Goal: Information Seeking & Learning: Learn about a topic

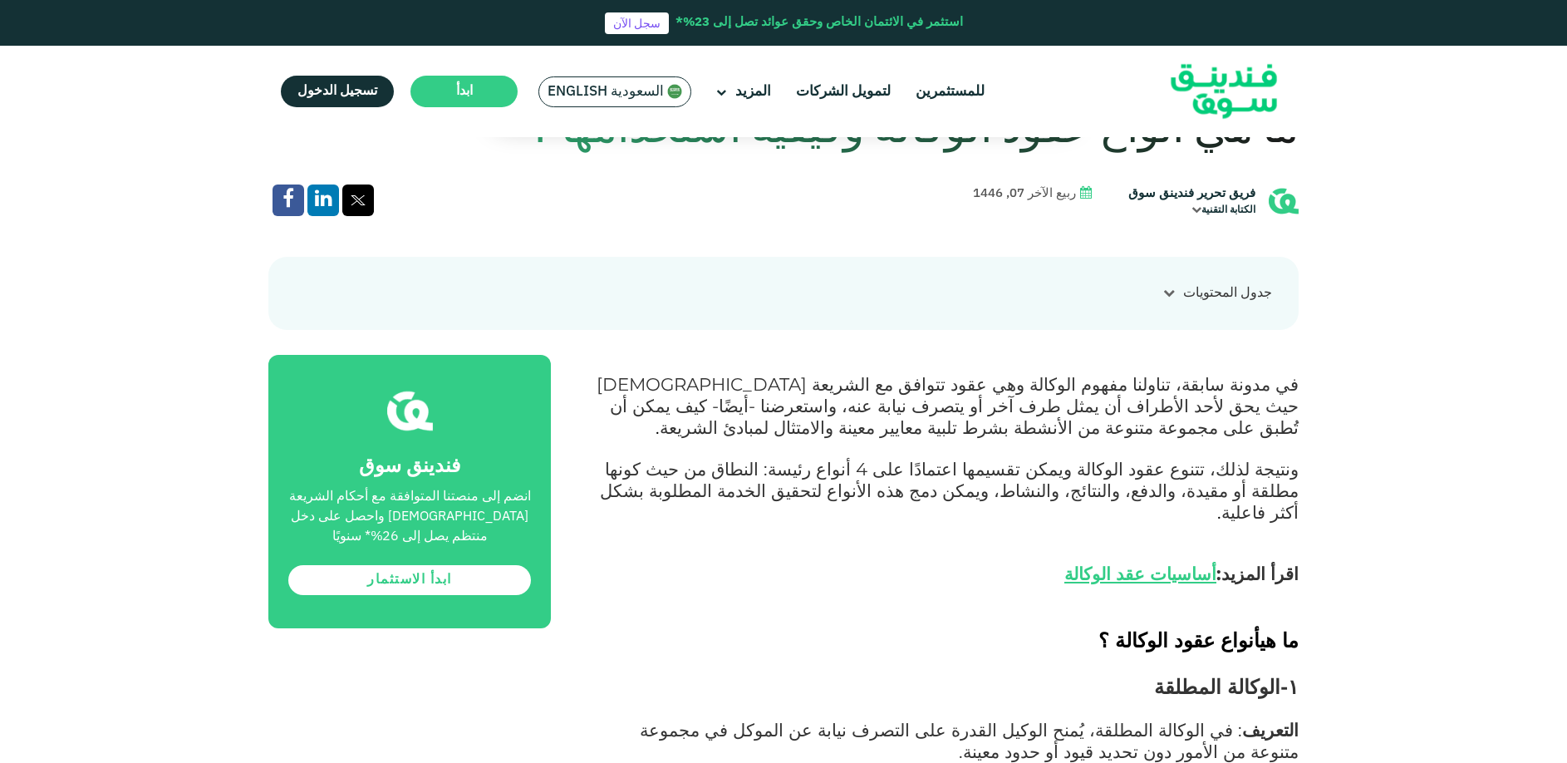
scroll to position [831, 0]
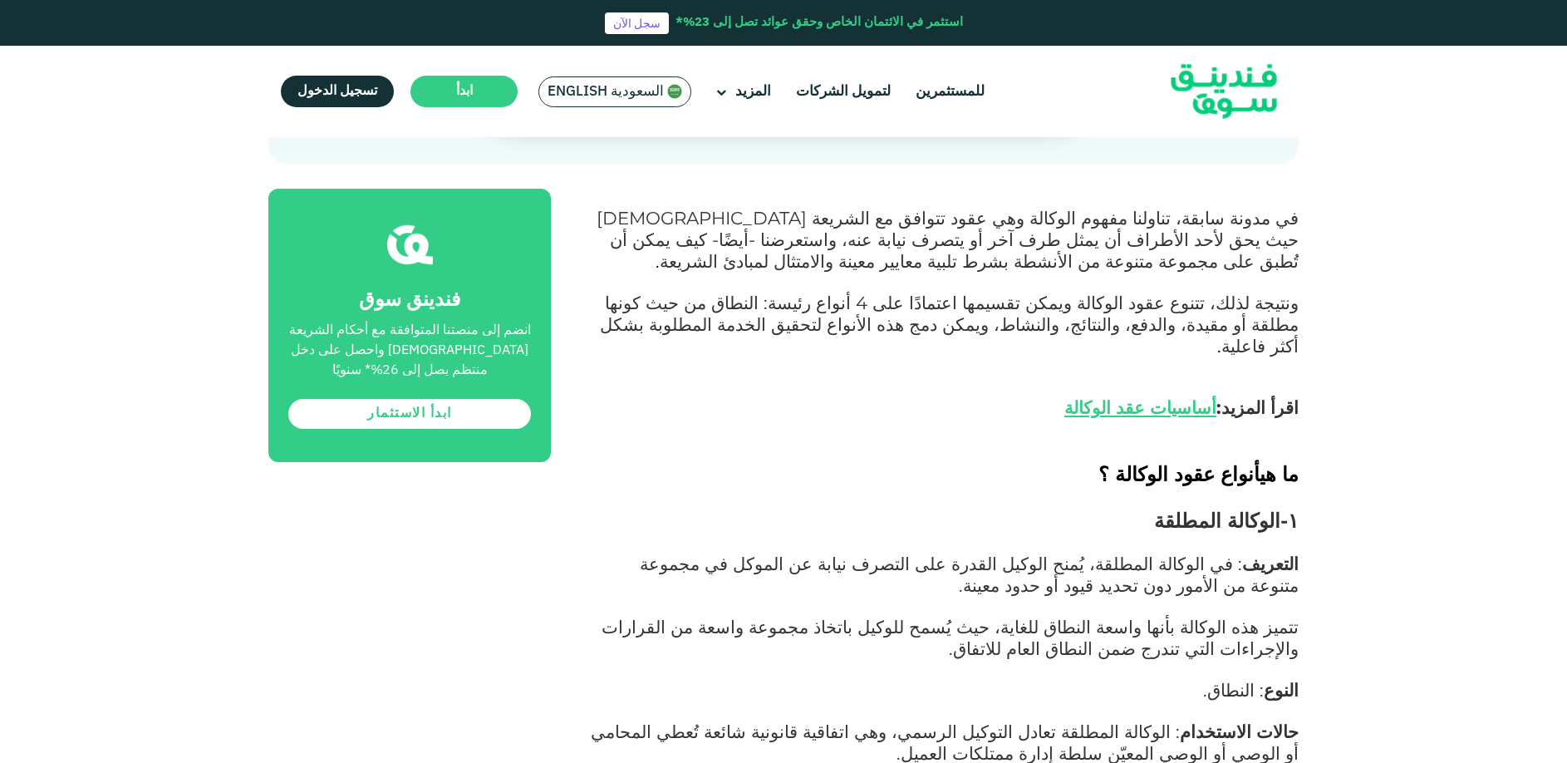
click at [1249, 509] on span "١-الوكالة المطلقة" at bounding box center [1226, 521] width 145 height 24
drag, startPoint x: 1060, startPoint y: 526, endPoint x: 1010, endPoint y: 538, distance: 52.2
click at [1010, 553] on span ": في الوكالة المطلقة، يُمنح الوكيل القدرة على التصرف نيابة عن الموكل في مجموعة …" at bounding box center [969, 574] width 659 height 43
click at [1008, 553] on span ": في الوكالة المطلقة، يُمنح الوكيل القدرة على التصرف نيابة عن الموكل في مجموعة …" at bounding box center [969, 574] width 659 height 43
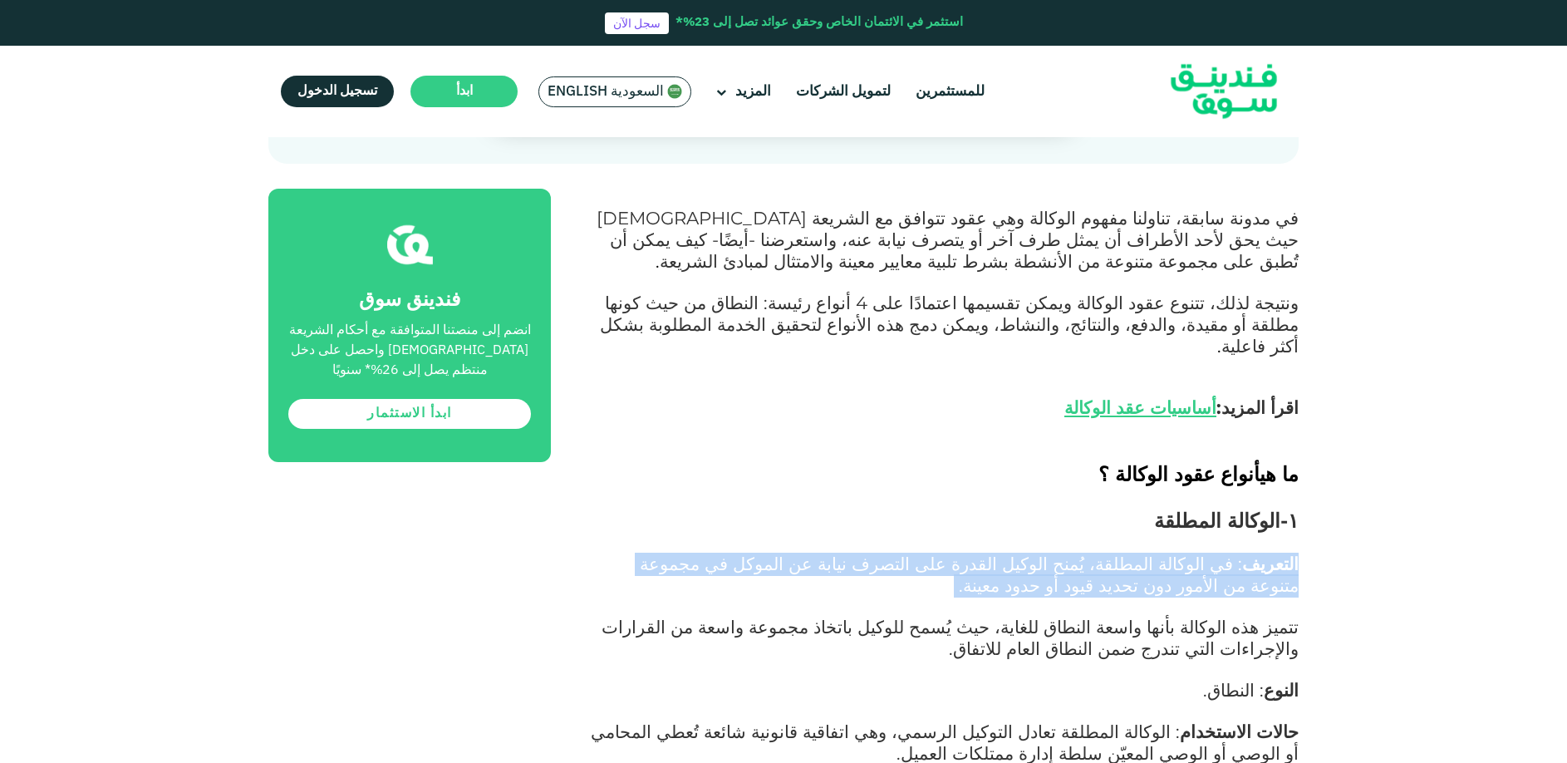
click at [1008, 553] on span ": في الوكالة المطلقة، يُمنح الوكيل القدرة على التصرف نيابة عن الموكل في مجموعة …" at bounding box center [969, 574] width 659 height 43
click at [655, 573] on p "التعريف : في الوكالة المطلقة، يُمنح الوكيل القدرة على التصرف نيابة عن الموكل في…" at bounding box center [943, 575] width 710 height 43
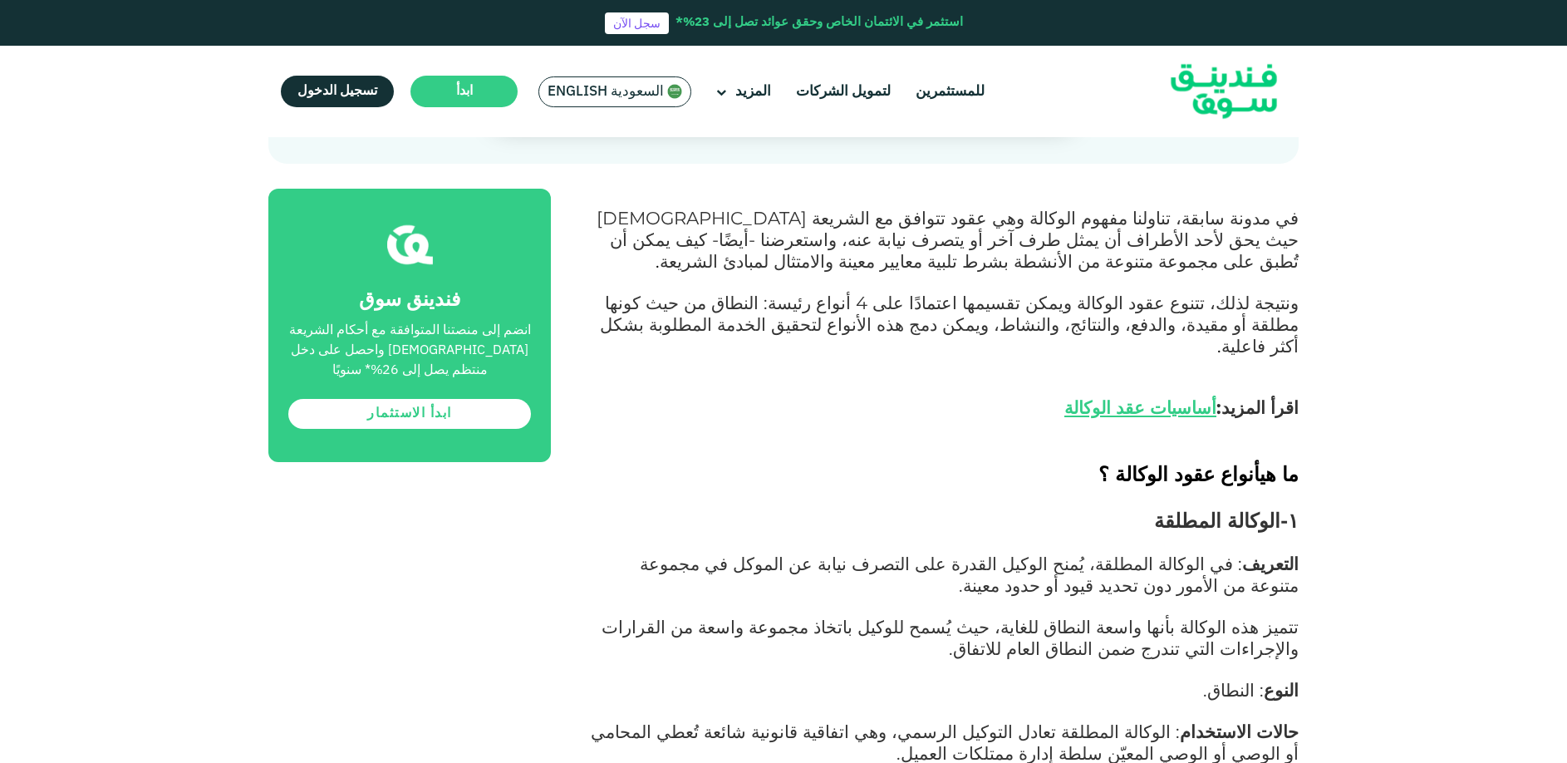
click at [676, 554] on p "التعريف : في الوكالة المطلقة، يُمنح الوكيل القدرة على التصرف نيابة عن الموكل في…" at bounding box center [943, 575] width 710 height 43
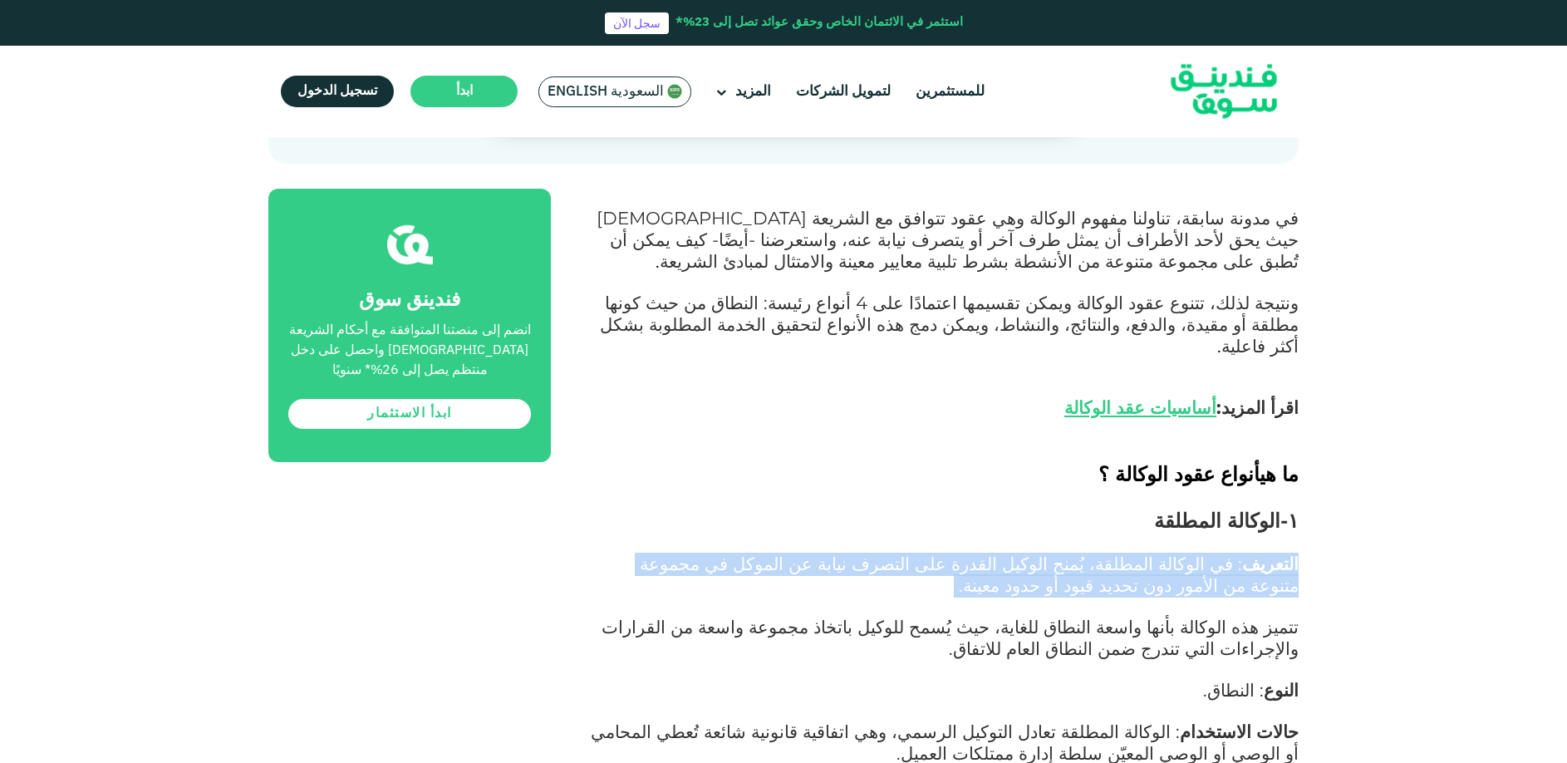
click at [676, 554] on p "التعريف : في الوكالة المطلقة، يُمنح الوكيل القدرة على التصرف نيابة عن الموكل في…" at bounding box center [943, 575] width 710 height 43
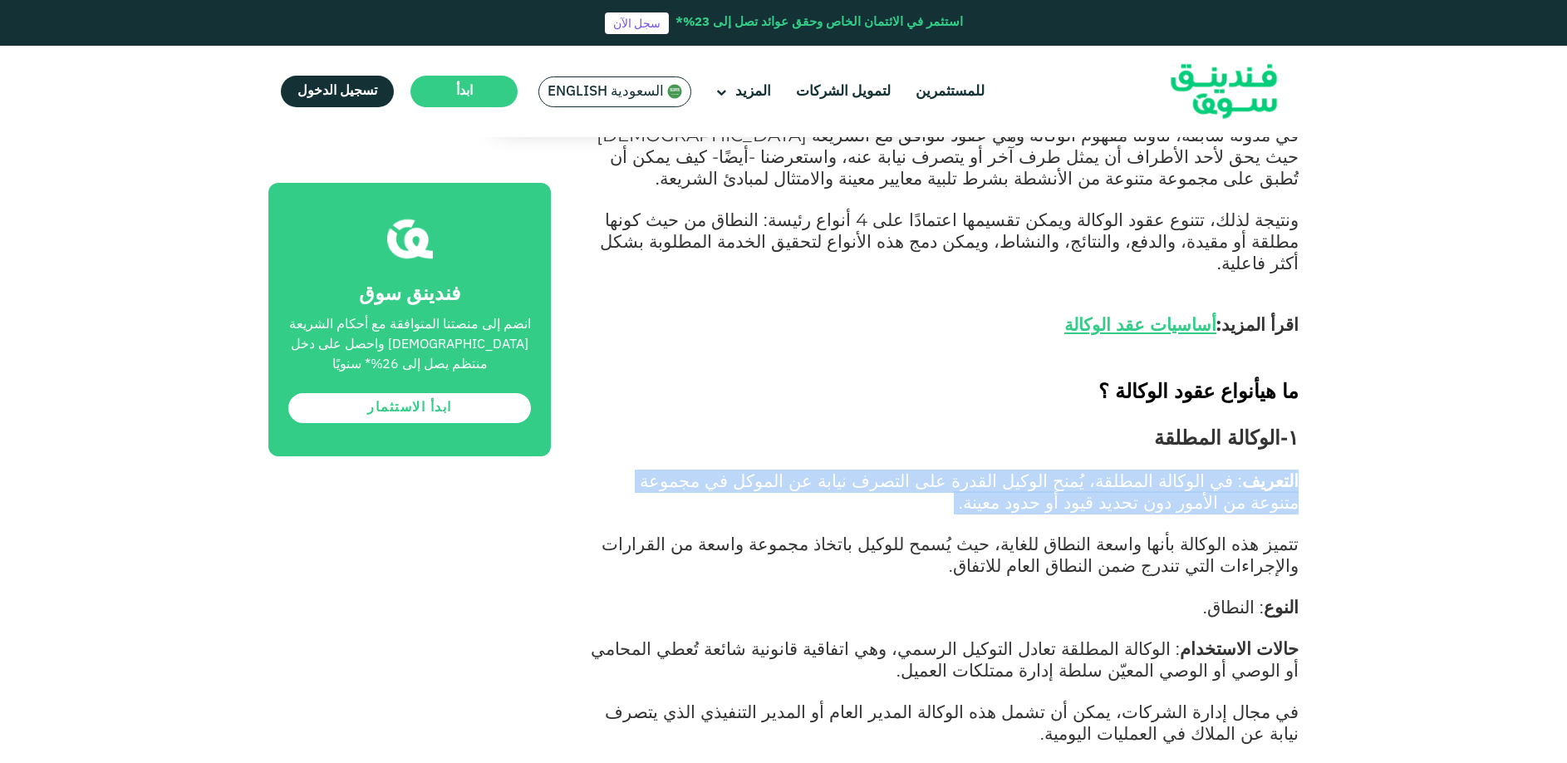
scroll to position [1163, 0]
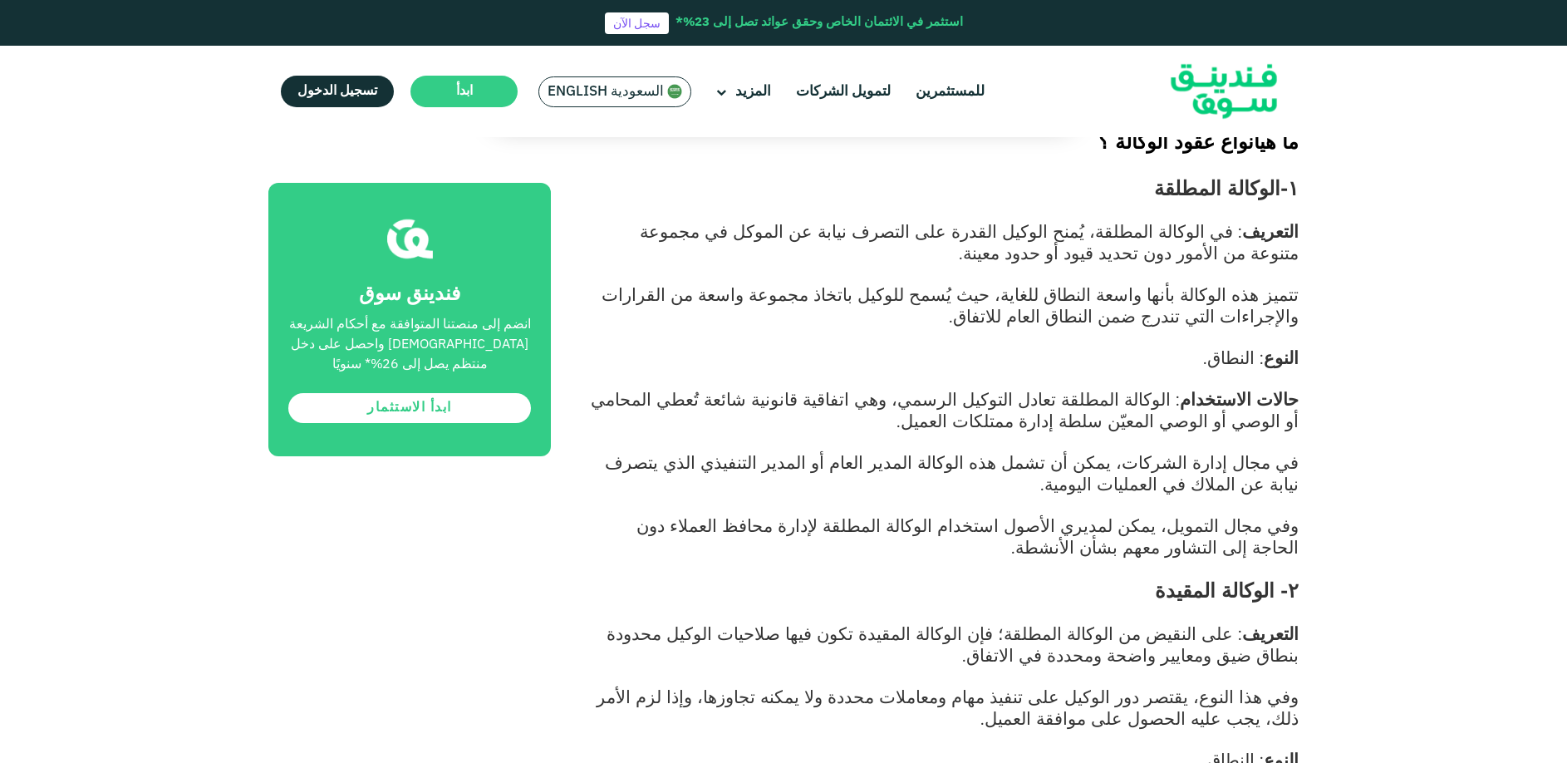
click at [1235, 578] on span "٢- الوكالة المقيدة" at bounding box center [1227, 590] width 144 height 24
drag, startPoint x: 1235, startPoint y: 573, endPoint x: 1238, endPoint y: 583, distance: 9.7
click at [1235, 578] on span "٢- الوكالة المقيدة" at bounding box center [1227, 590] width 144 height 24
click at [1251, 634] on span ": على النقيض من الوكالة المطلقة؛ فإن الوكالة المقيدة تكون فيها صلاحيات الوكيل م…" at bounding box center [953, 643] width 692 height 43
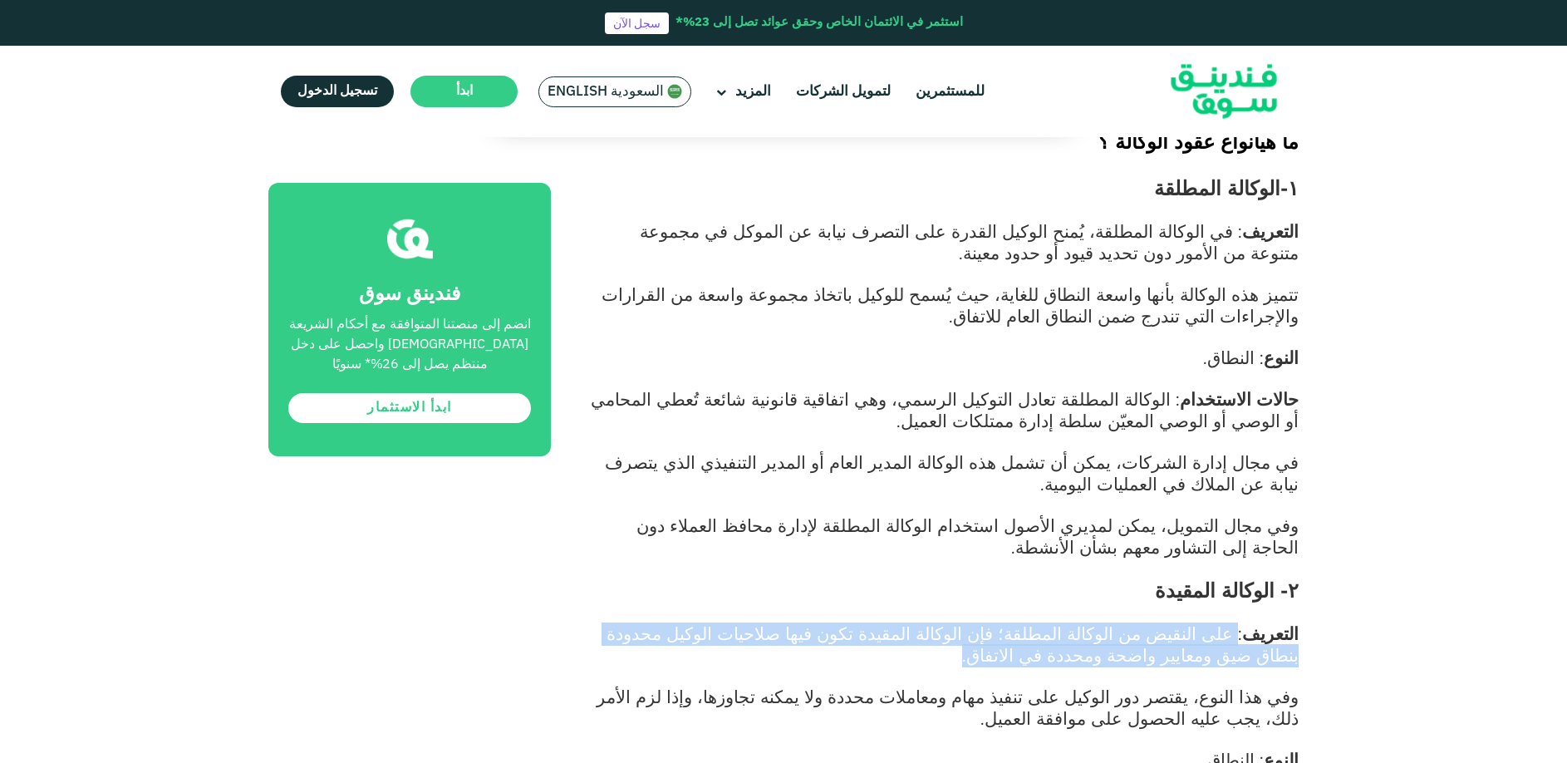
drag, startPoint x: 1251, startPoint y: 621, endPoint x: 685, endPoint y: 638, distance: 567.0
click at [685, 638] on p "التعريف : على النقيض من الوكالة المطلقة؛ فإن الوكالة المقيدة تكون فيها صلاحيات …" at bounding box center [943, 645] width 710 height 43
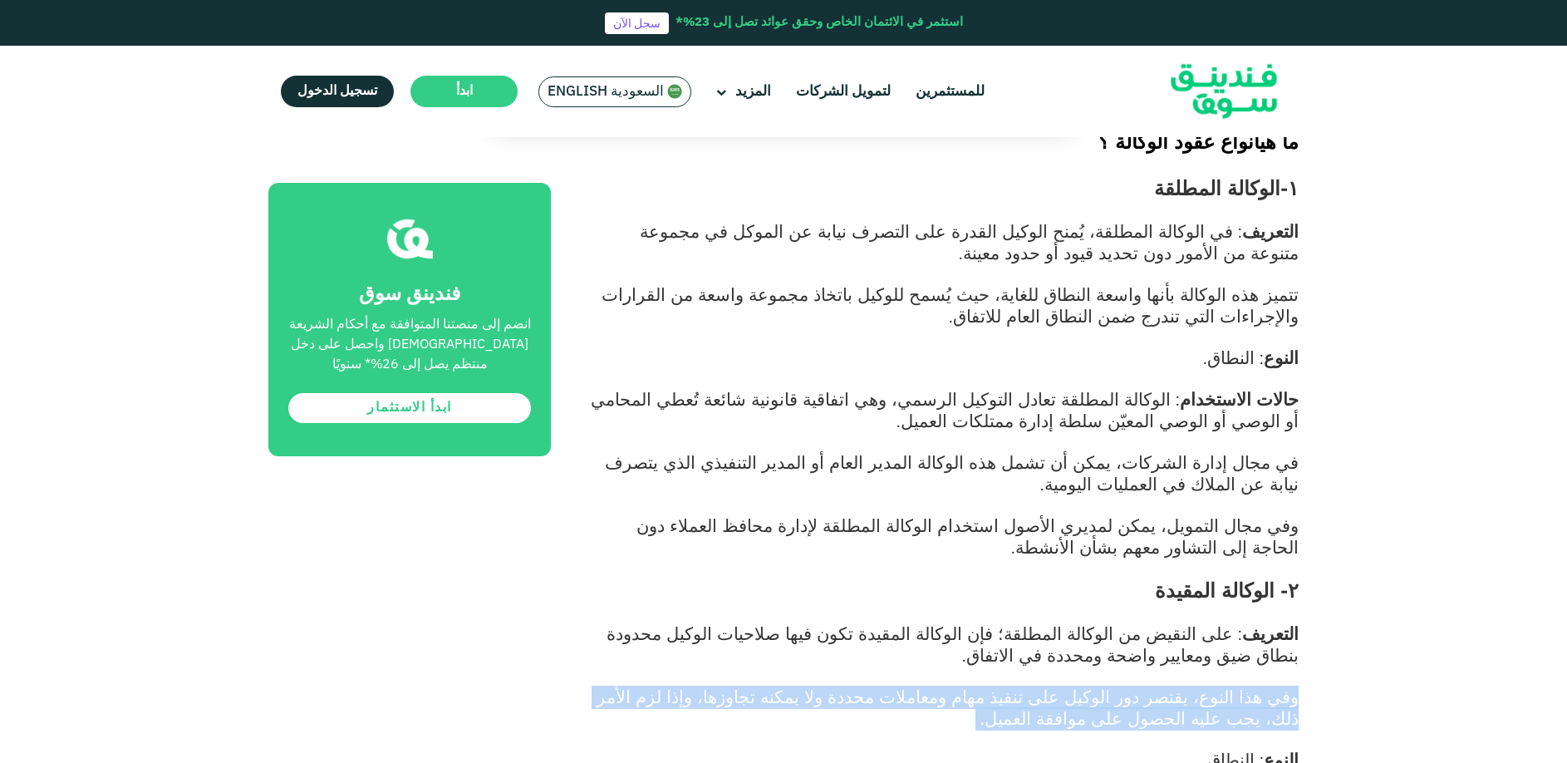
click at [1274, 696] on span "وفي هذا النوع، يقتصر دور الوكيل على تنفيذ مهام ومعاملات محددة ولا يمكنه تجاوزها…" at bounding box center [948, 707] width 702 height 43
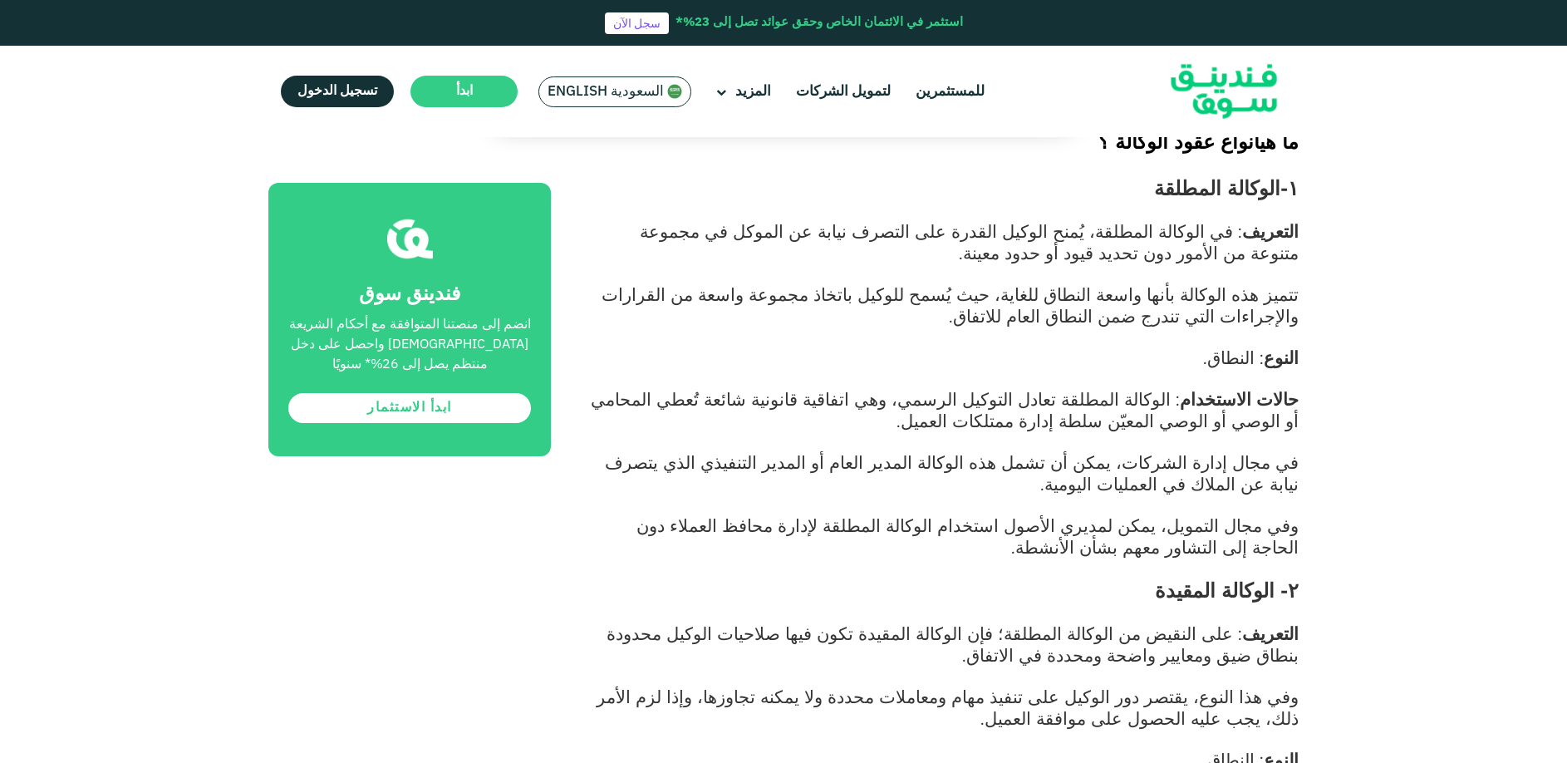
click at [1182, 686] on span "وفي هذا النوع، يقتصر دور الوكيل على تنفيذ مهام ومعاملات محددة ولا يمكنه تجاوزها…" at bounding box center [948, 707] width 702 height 43
click at [940, 667] on p at bounding box center [943, 677] width 710 height 20
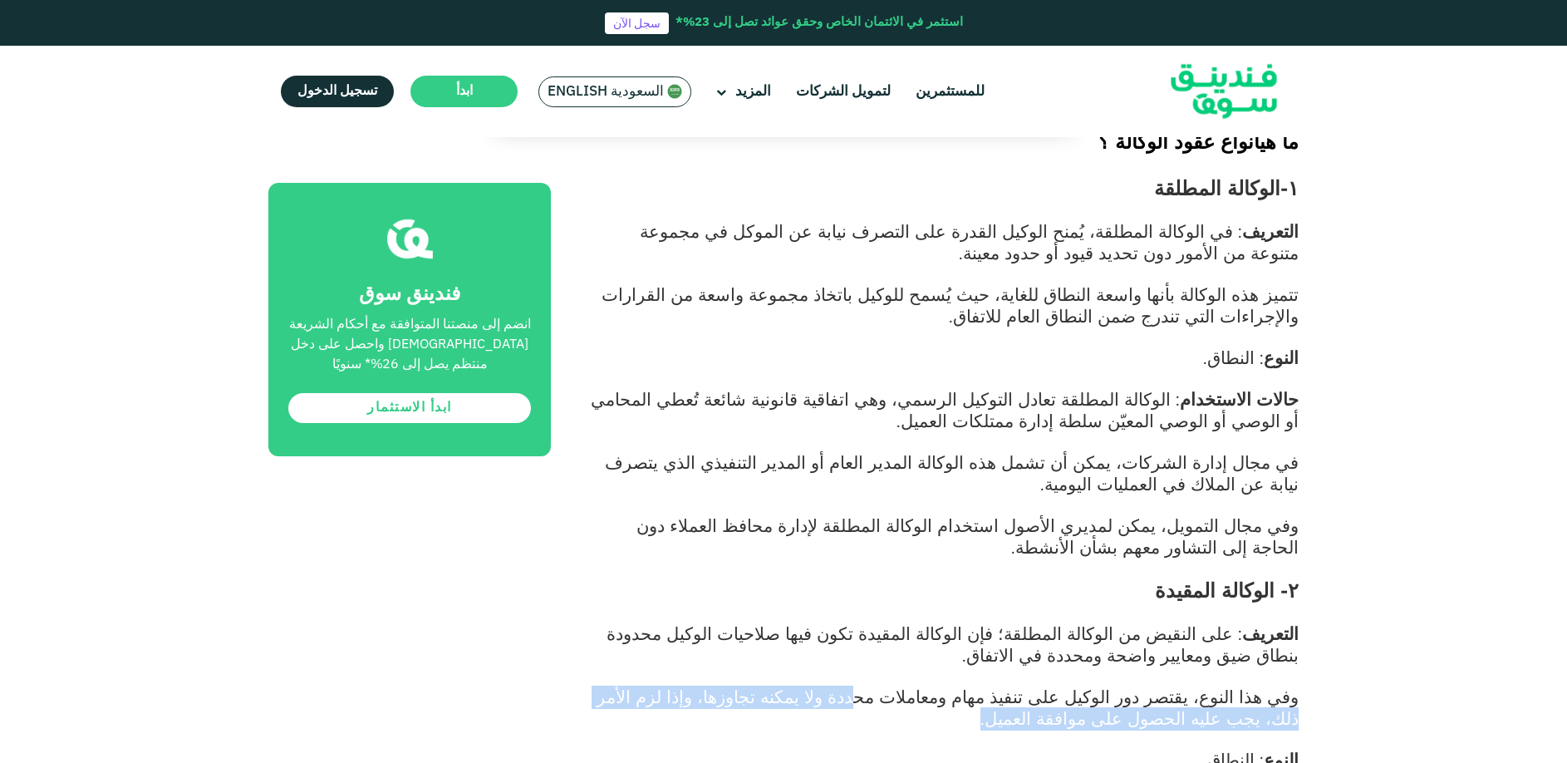
drag, startPoint x: 940, startPoint y: 665, endPoint x: 643, endPoint y: 705, distance: 299.3
click at [643, 705] on p "وفي هذا النوع، يقتصر دور الوكيل على تنفيذ مهام ومعاملات محددة ولا يمكنه تجاوزها…" at bounding box center [943, 708] width 710 height 43
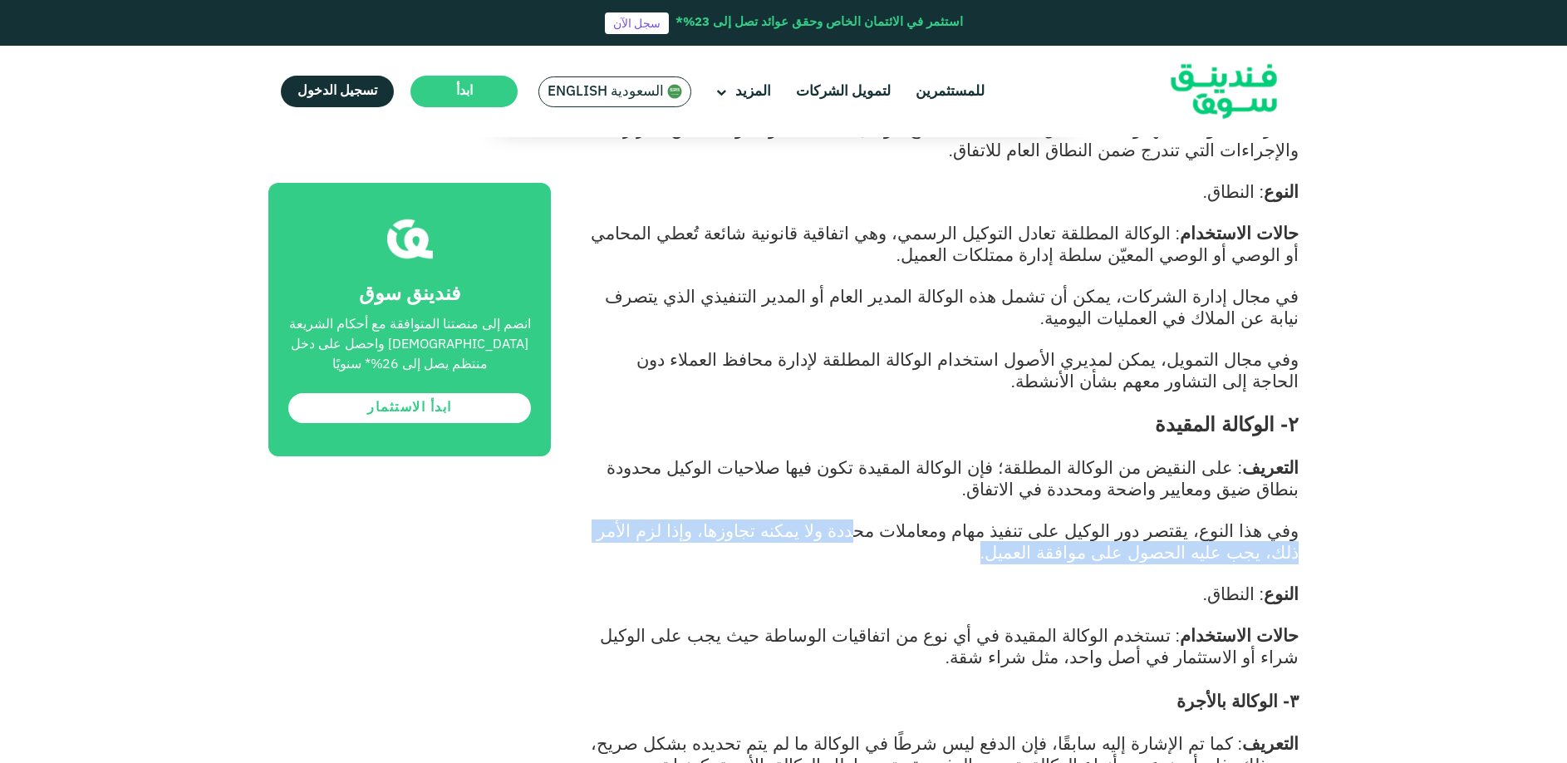
scroll to position [1413, 0]
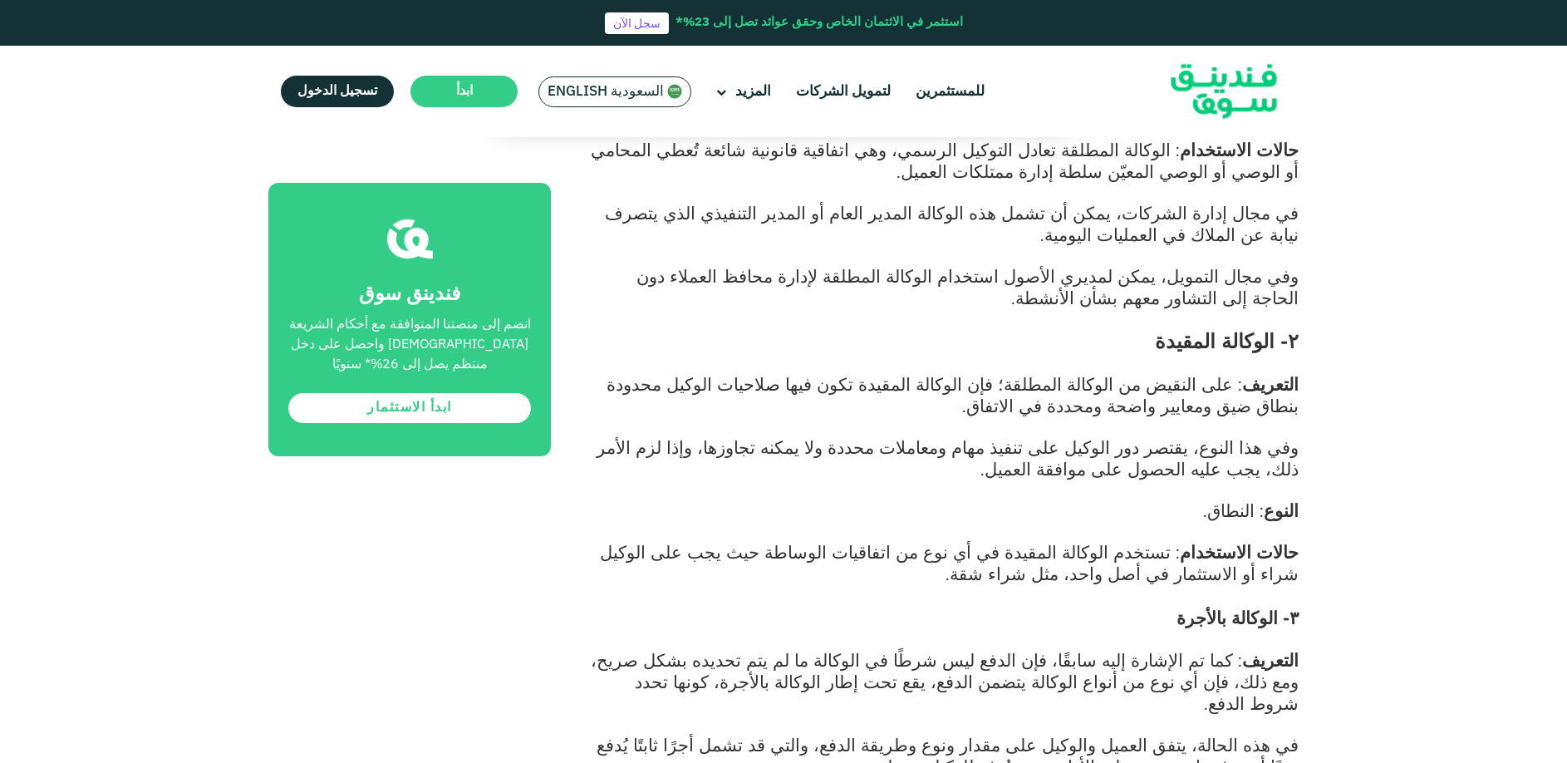
click at [1255, 607] on span "٣- الوكالة بالأجرة" at bounding box center [1238, 618] width 122 height 22
click at [1272, 649] on span "التعريف" at bounding box center [1270, 660] width 57 height 22
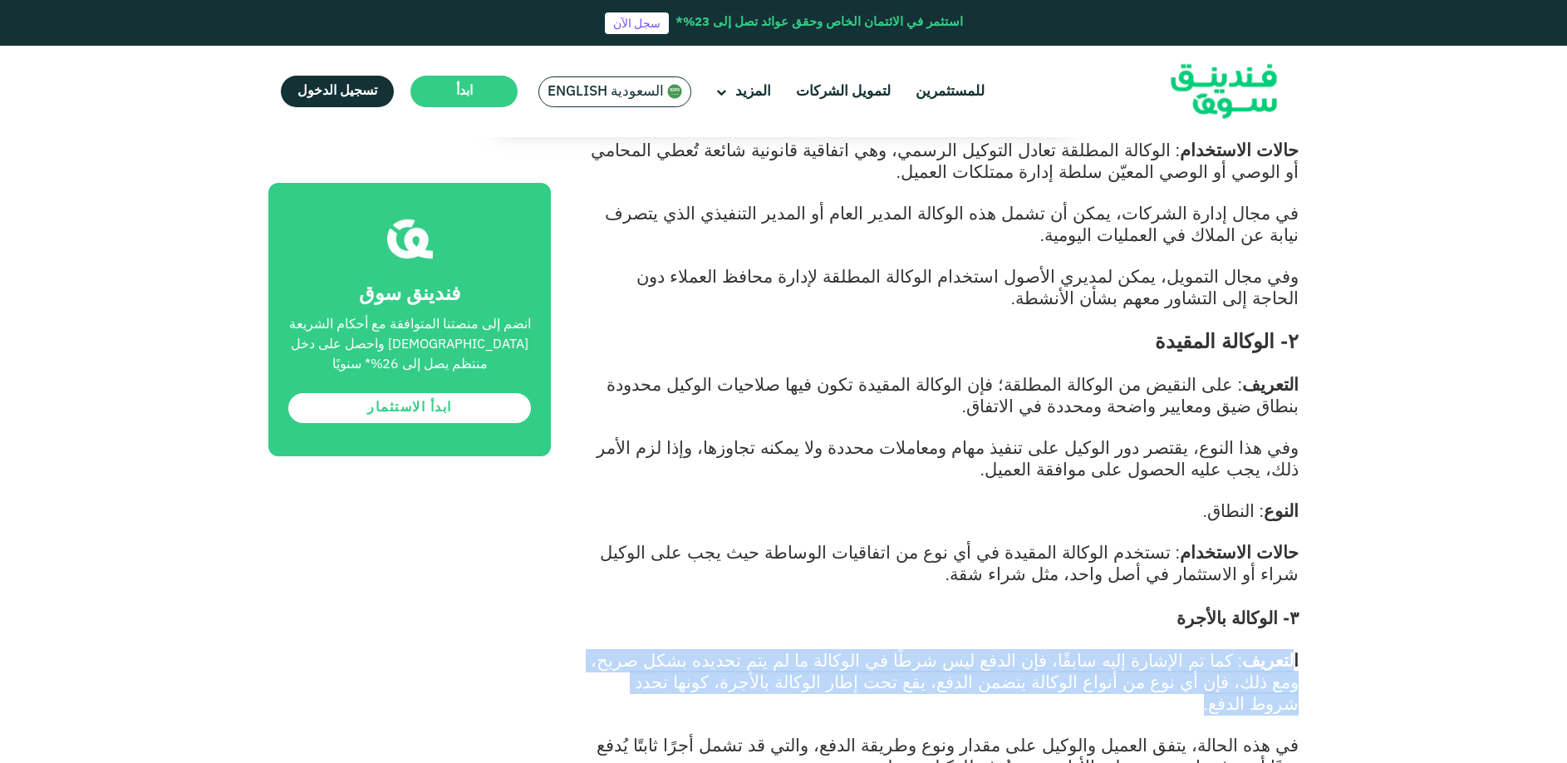
drag, startPoint x: 1294, startPoint y: 637, endPoint x: 591, endPoint y: 671, distance: 703.8
click at [591, 671] on p "التعريف : كما تم الإشارة إليه سابقًا، فإن الدفع ليس شرطًا في الوكالة ما لم يتم …" at bounding box center [943, 683] width 710 height 65
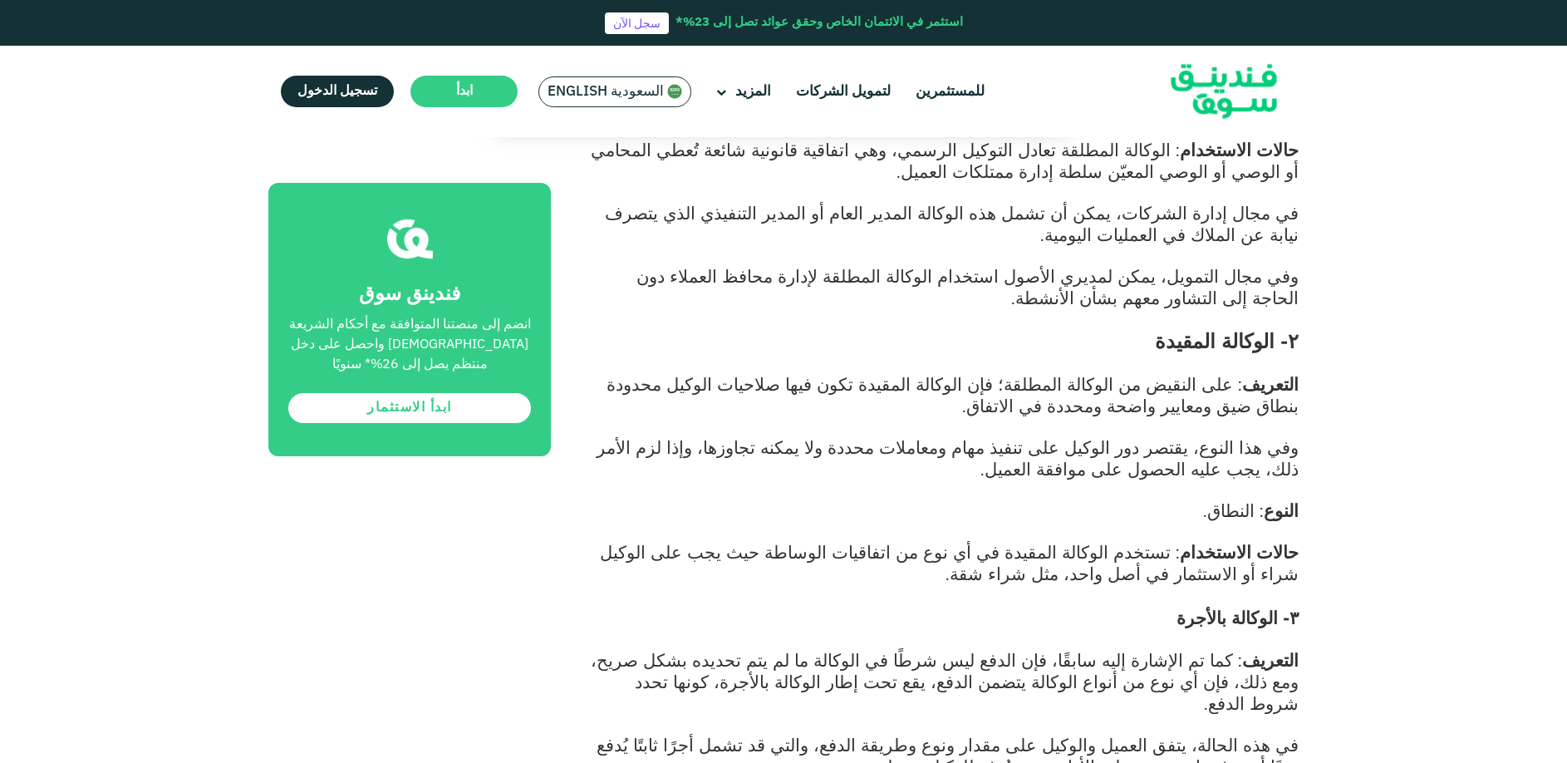
click at [1233, 734] on span "في هذه الحالة، يتفق العميل والوكيل على مقدار ونوع وطريقة الدفع، والتي قد تشمل أ…" at bounding box center [948, 755] width 702 height 43
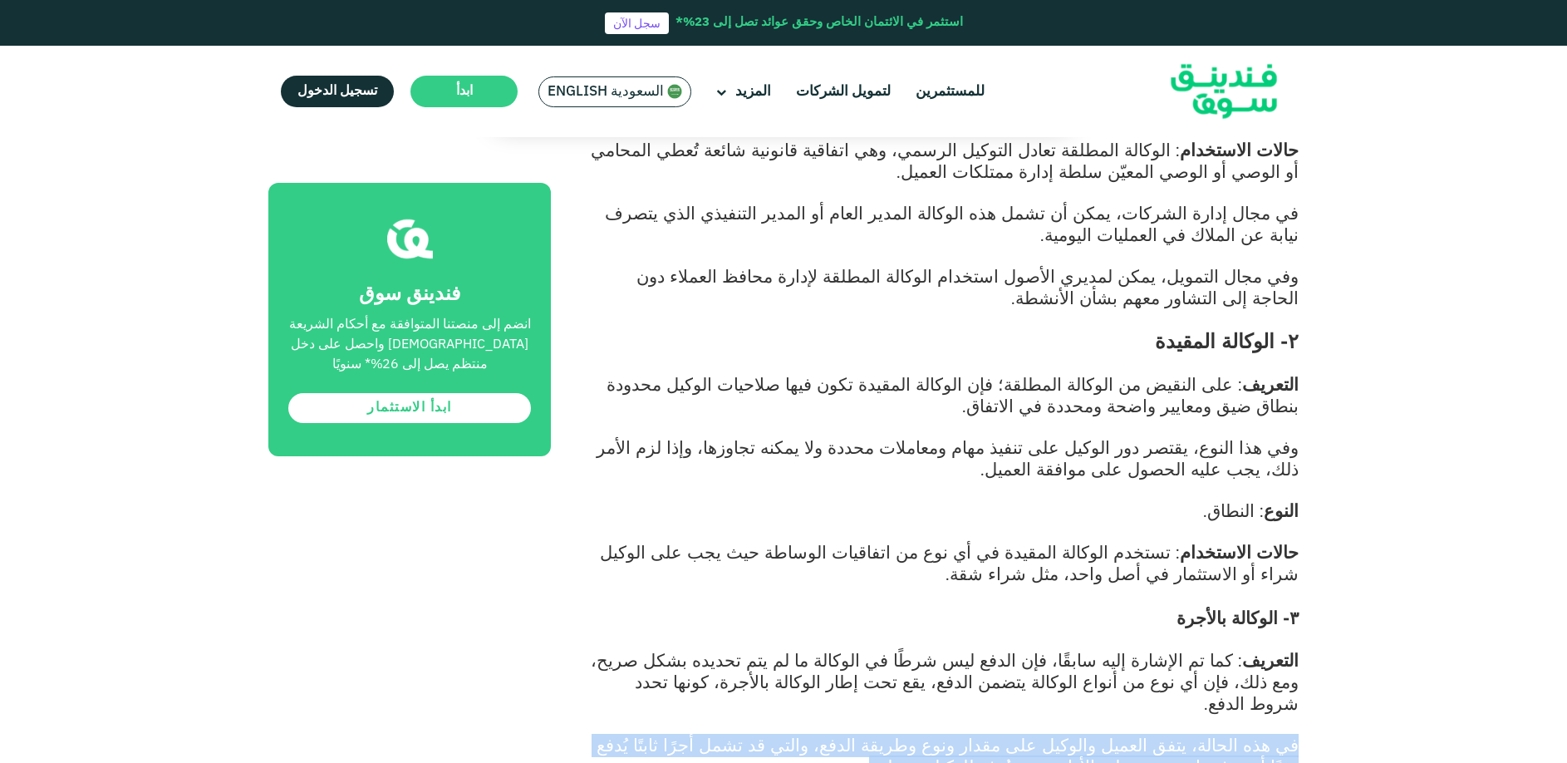
click at [1233, 734] on span "في هذه الحالة، يتفق العميل والوكيل على مقدار ونوع وطريقة الدفع، والتي قد تشمل أ…" at bounding box center [948, 755] width 702 height 43
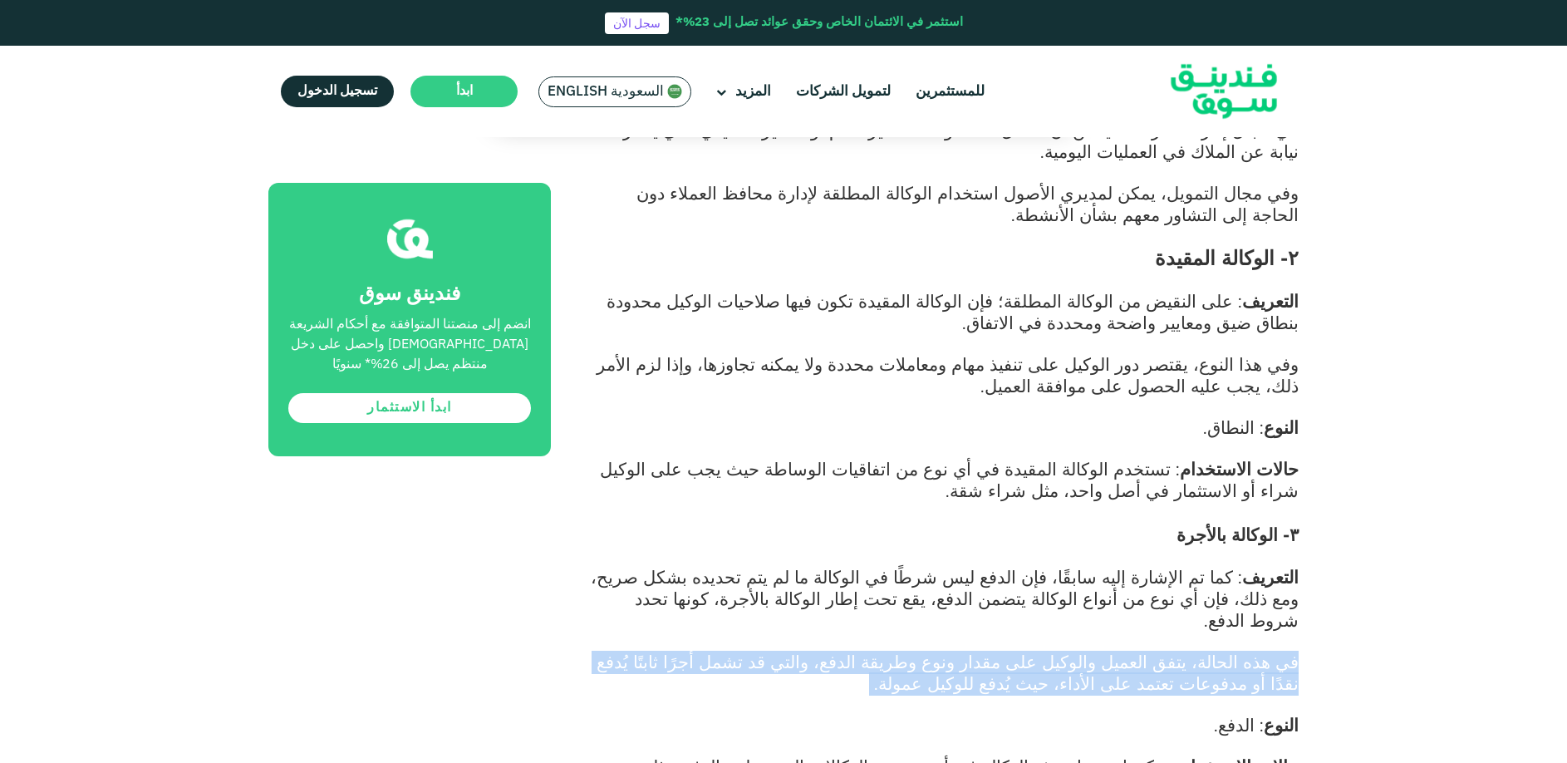
scroll to position [1579, 0]
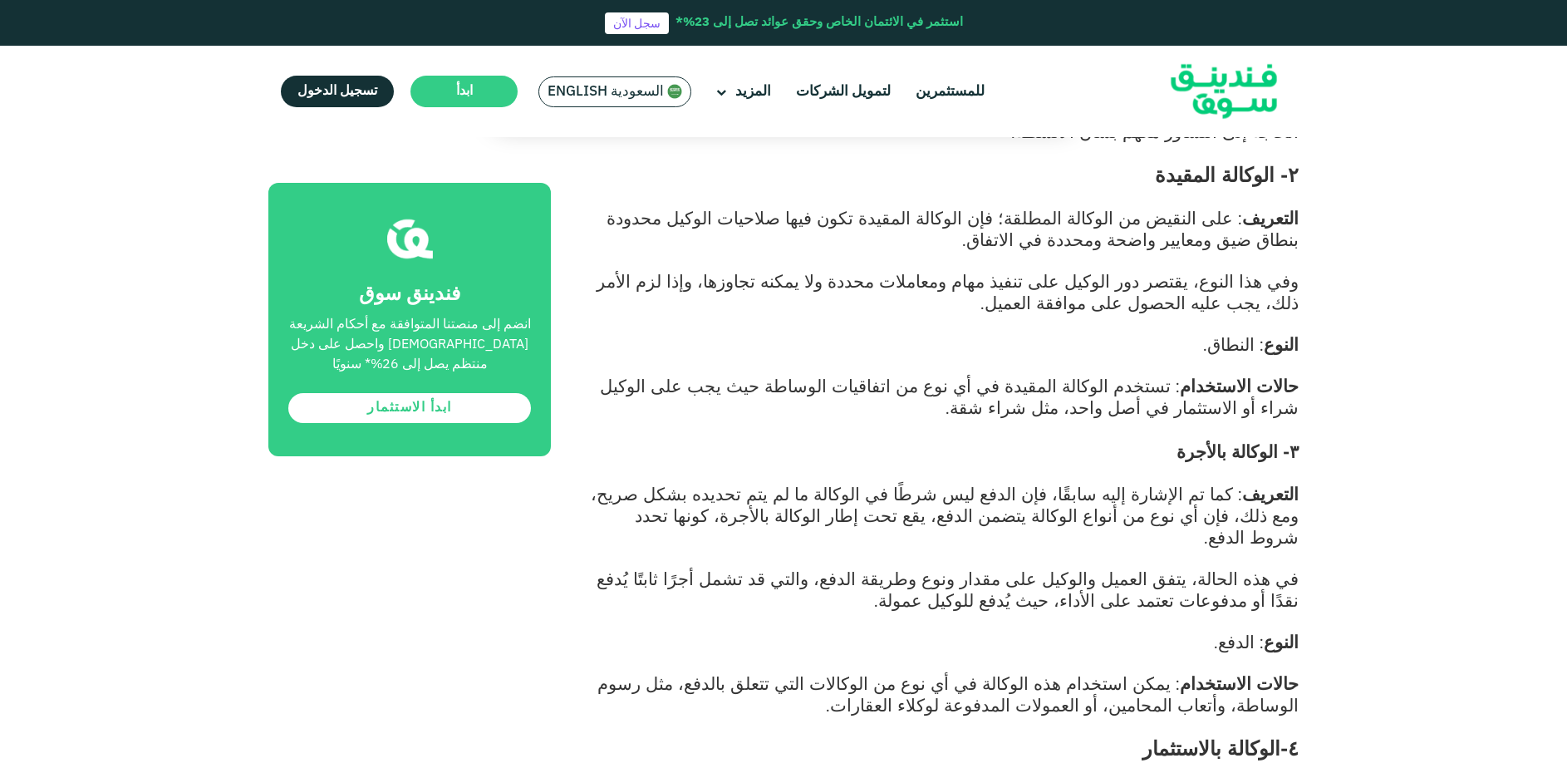
click at [1280, 672] on span "حالات الاستخدام" at bounding box center [1239, 683] width 119 height 22
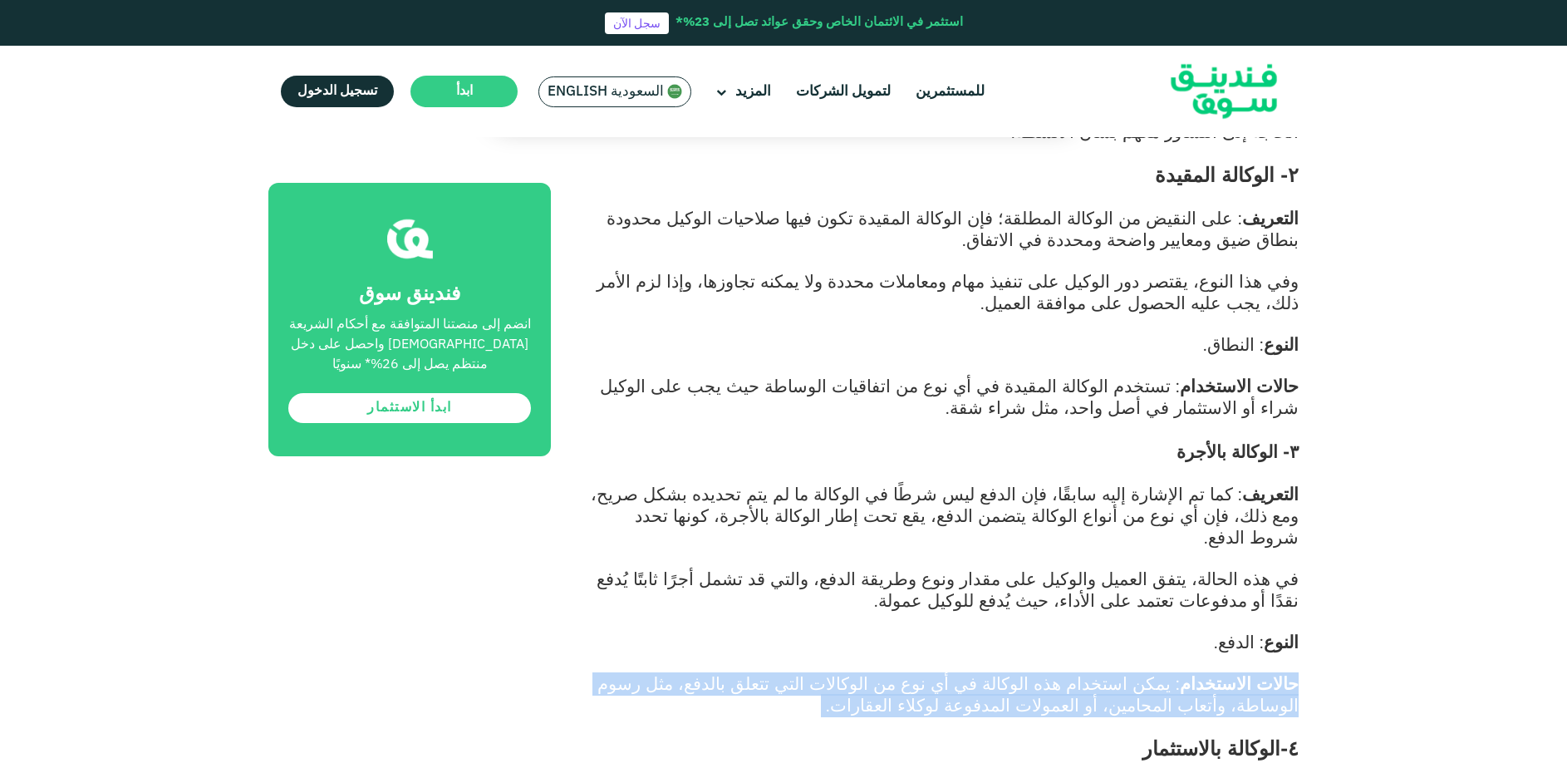
click at [1280, 672] on span "حالات الاستخدام" at bounding box center [1239, 683] width 119 height 22
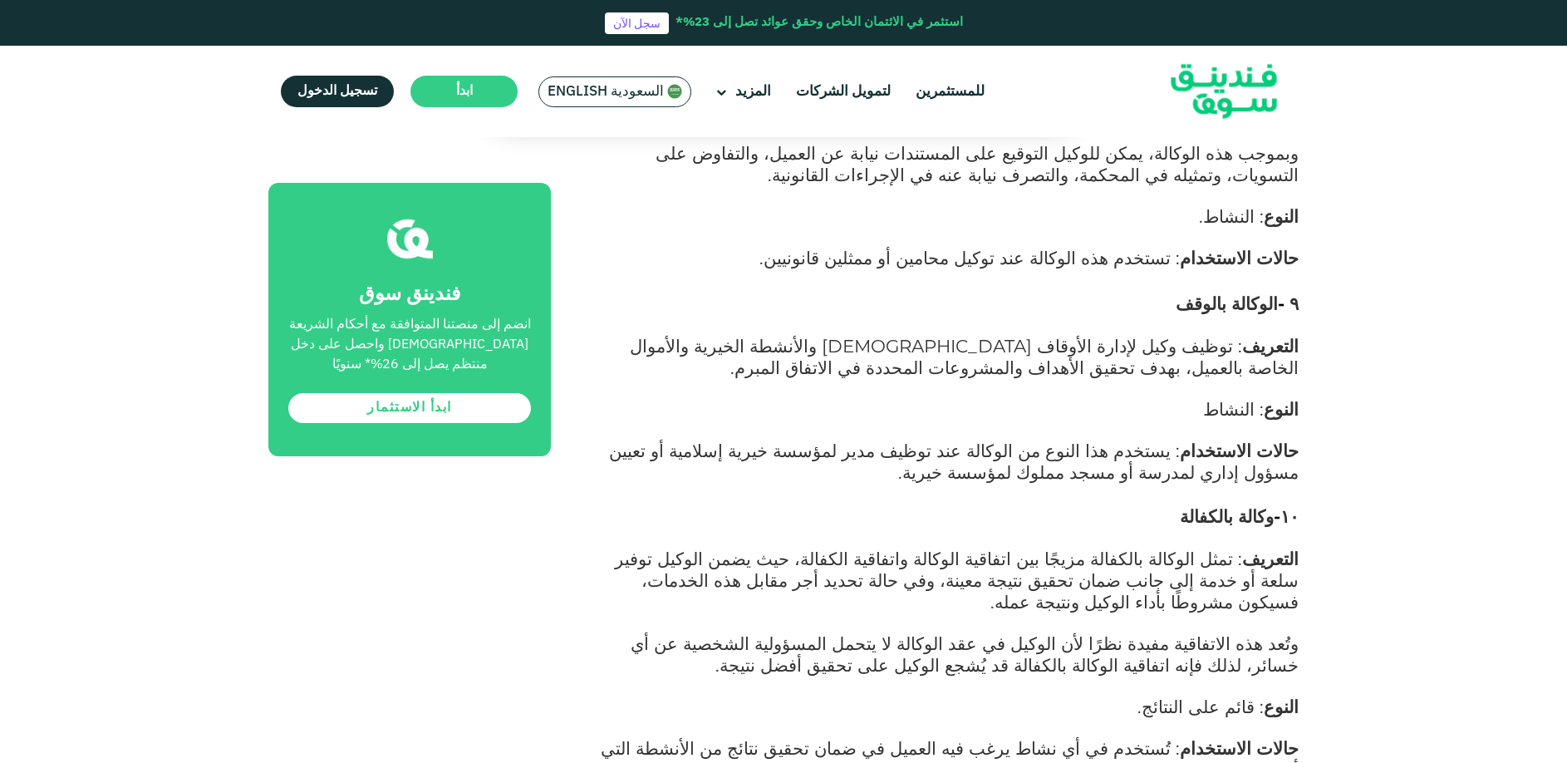
scroll to position [3241, 0]
